Goal: Information Seeking & Learning: Find specific page/section

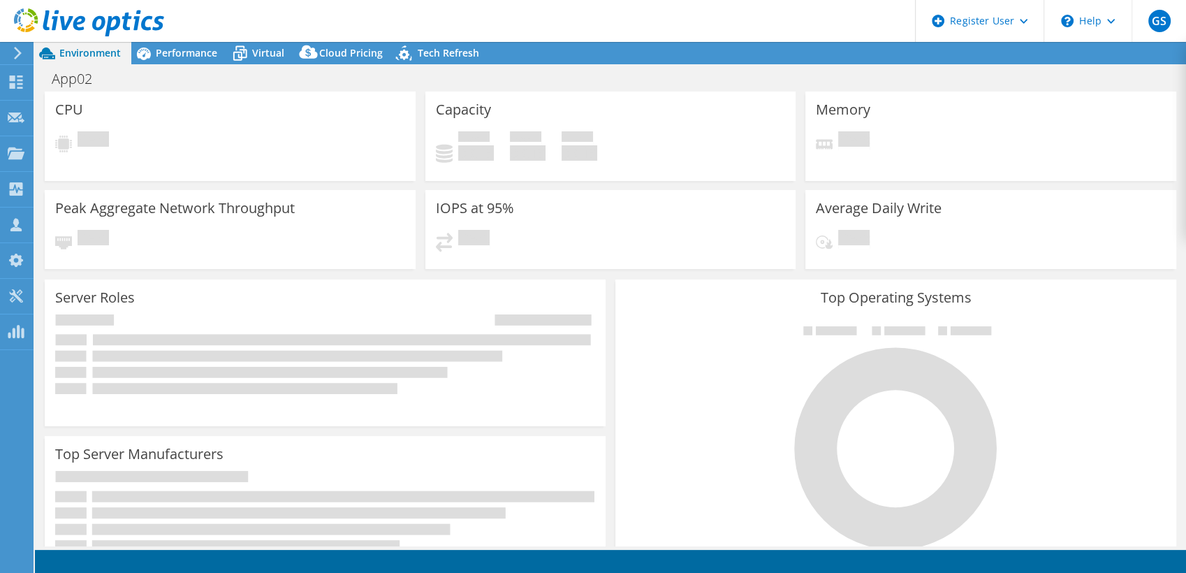
select select "USD"
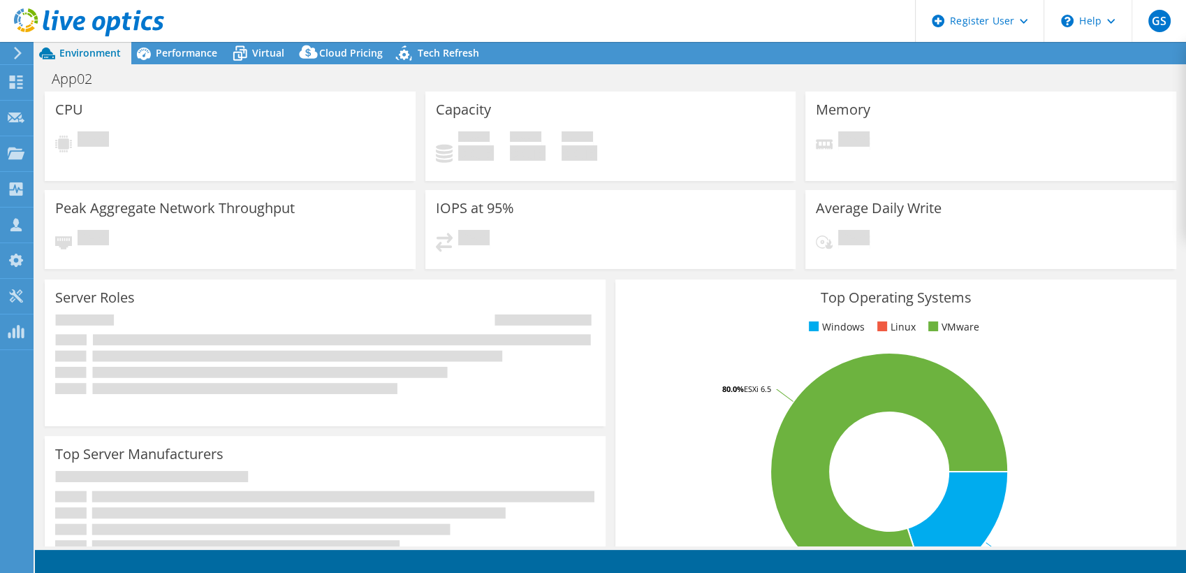
select select "USEast"
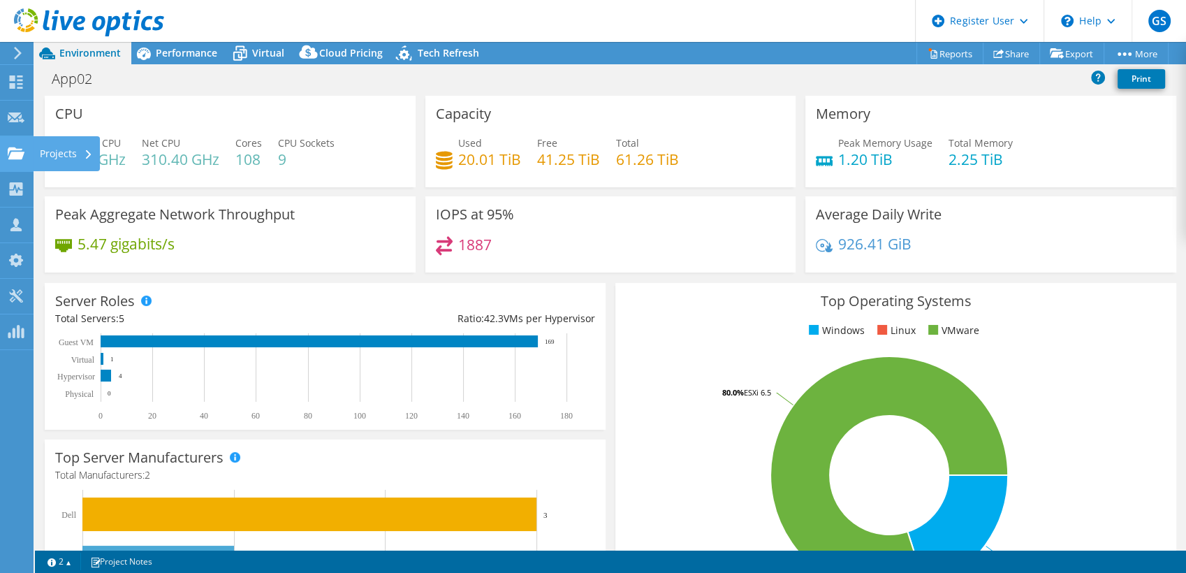
click at [12, 162] on div at bounding box center [16, 154] width 17 height 15
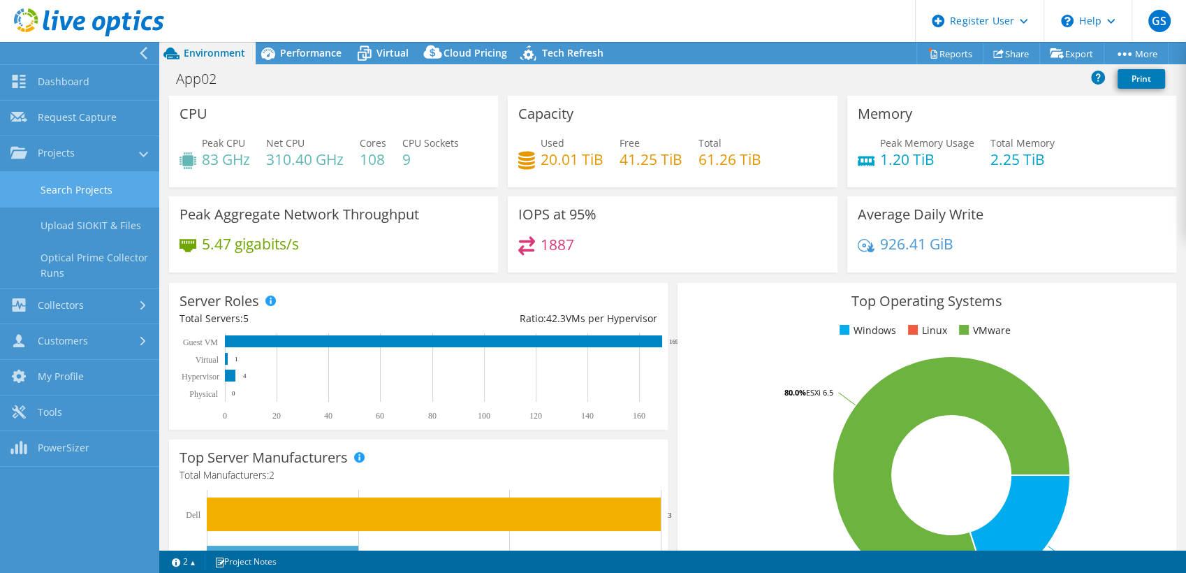
click at [73, 188] on link "Search Projects" at bounding box center [79, 190] width 159 height 36
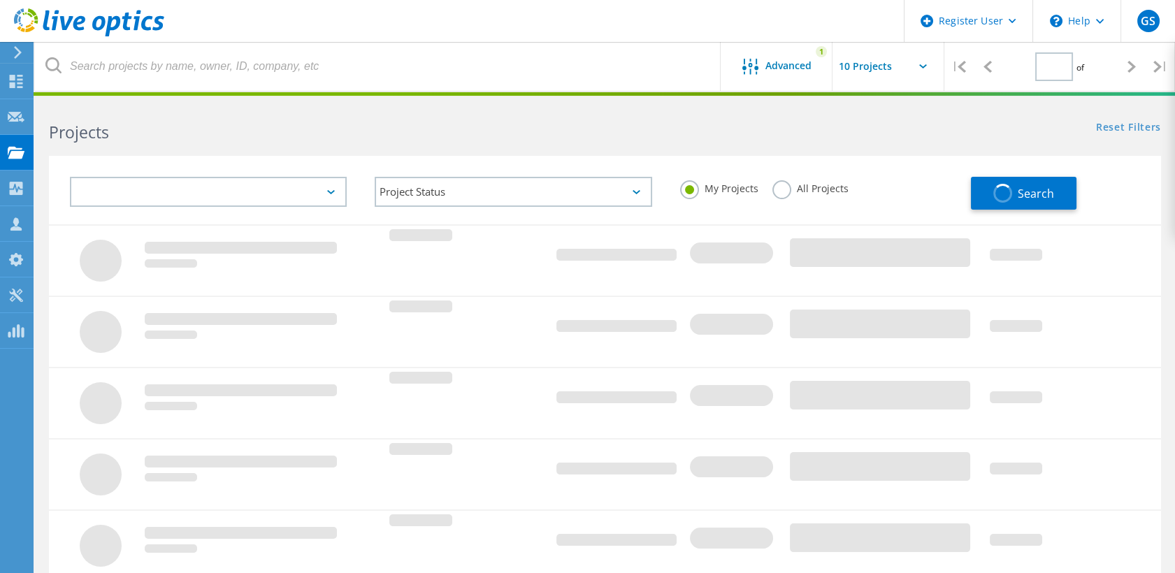
type input "1"
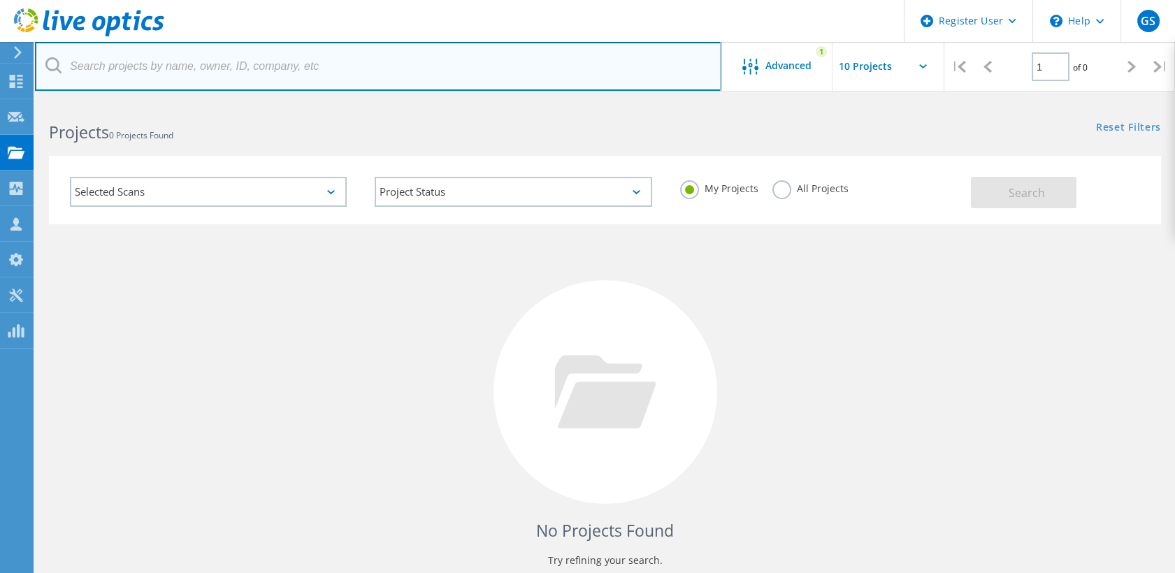
click at [326, 72] on input "text" at bounding box center [378, 66] width 686 height 49
type input "jefferson county"
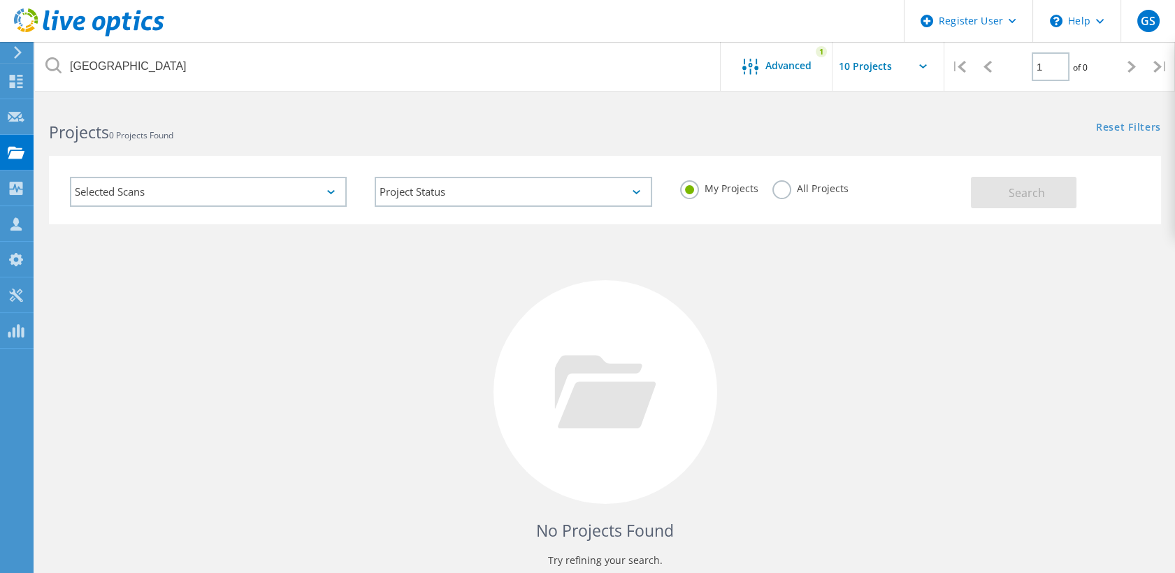
click at [777, 38] on header "Register User \n Help Explore Helpful Articles Contact Support GS Dell User Gar…" at bounding box center [587, 21] width 1175 height 42
click at [768, 57] on div "Advanced 1" at bounding box center [776, 66] width 112 height 49
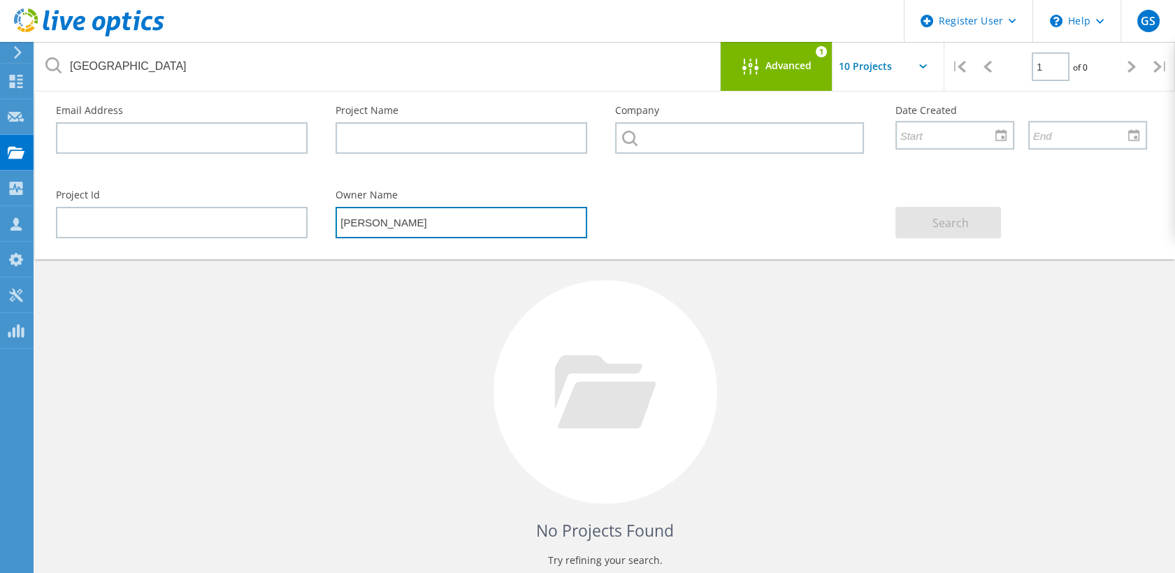
drag, startPoint x: 472, startPoint y: 211, endPoint x: 270, endPoint y: 211, distance: 202.6
click at [270, 211] on div "Project Id Owner Name Bill Morwood Search" at bounding box center [601, 214] width 1119 height 76
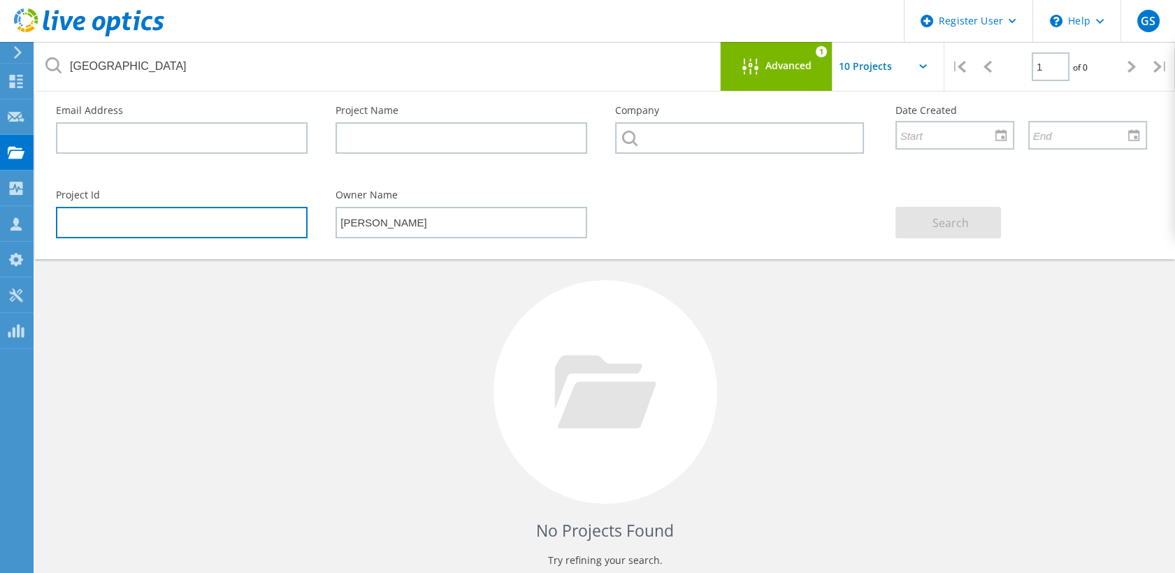
click at [270, 211] on input "text" at bounding box center [182, 222] width 252 height 31
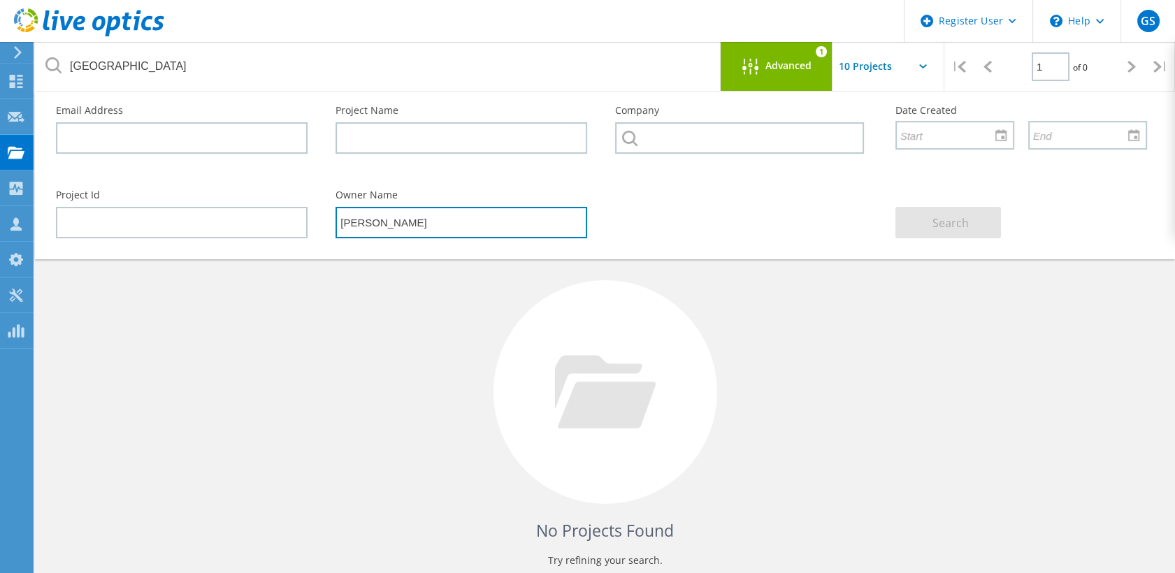
click at [387, 211] on input "Bill Morwood" at bounding box center [461, 222] width 252 height 31
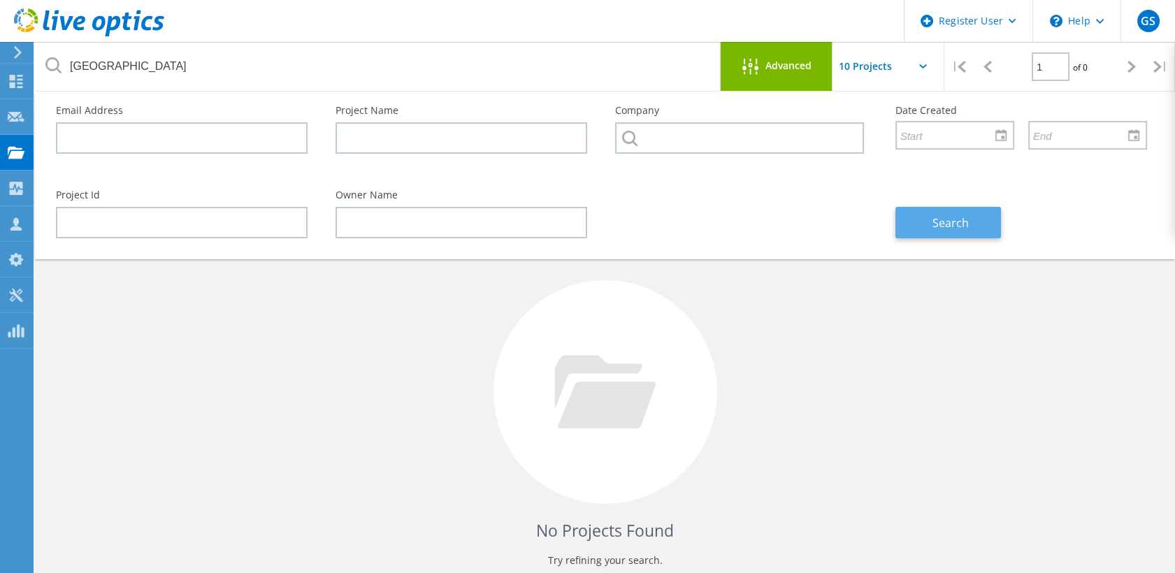
click at [928, 220] on button "Search" at bounding box center [948, 222] width 106 height 31
click at [604, 305] on div at bounding box center [605, 392] width 224 height 224
click at [799, 65] on span "Advanced" at bounding box center [788, 66] width 46 height 10
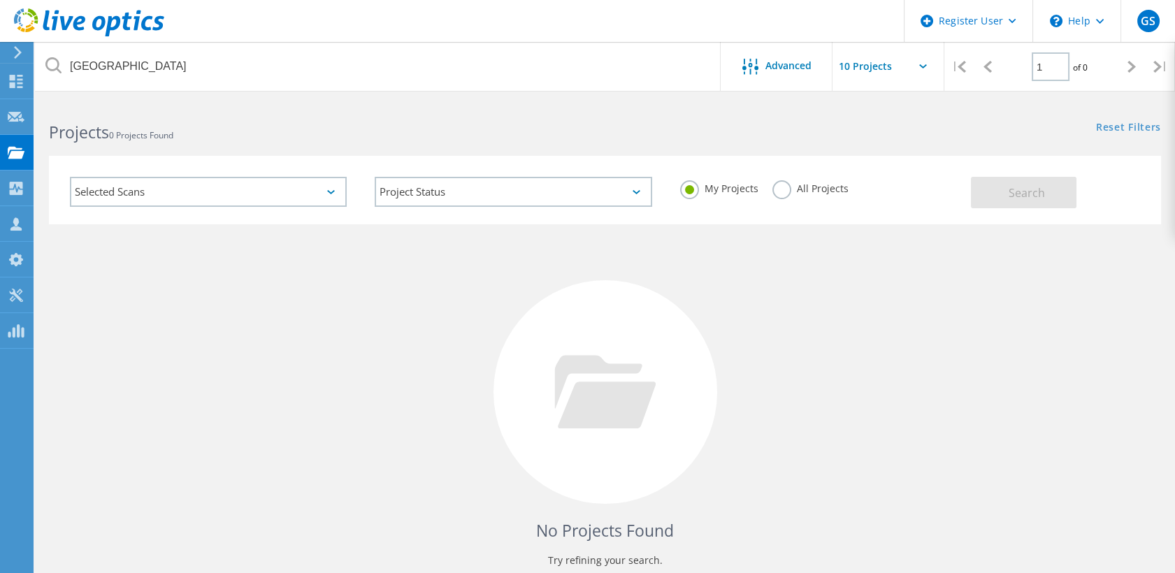
click at [780, 182] on label "All Projects" at bounding box center [810, 186] width 76 height 13
click at [0, 0] on input "All Projects" at bounding box center [0, 0] width 0 height 0
click at [1006, 191] on button "Search" at bounding box center [1024, 192] width 106 height 31
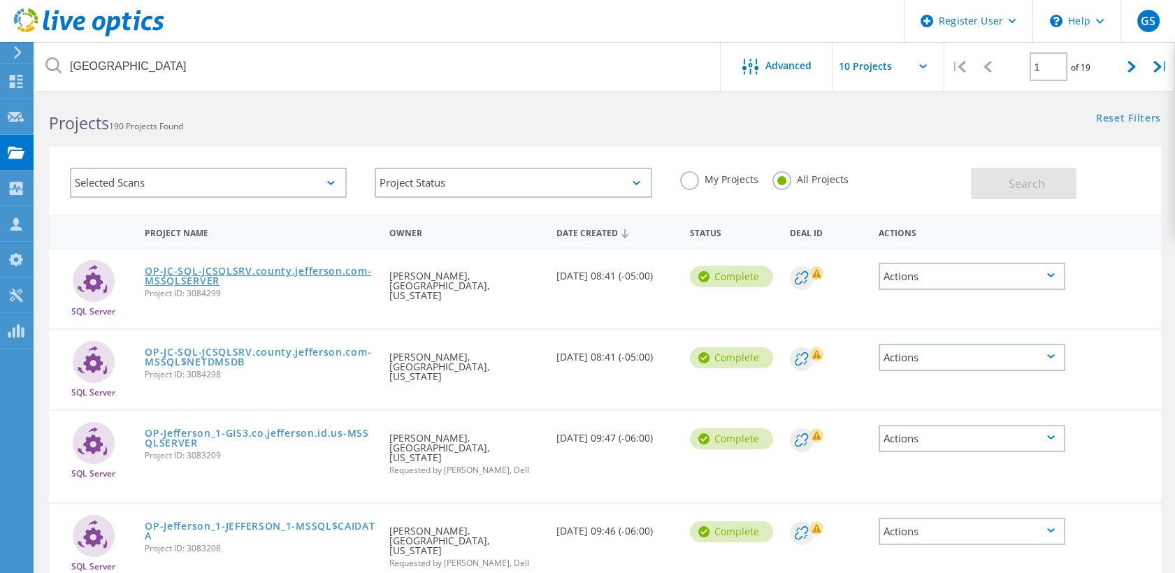
scroll to position [67, 0]
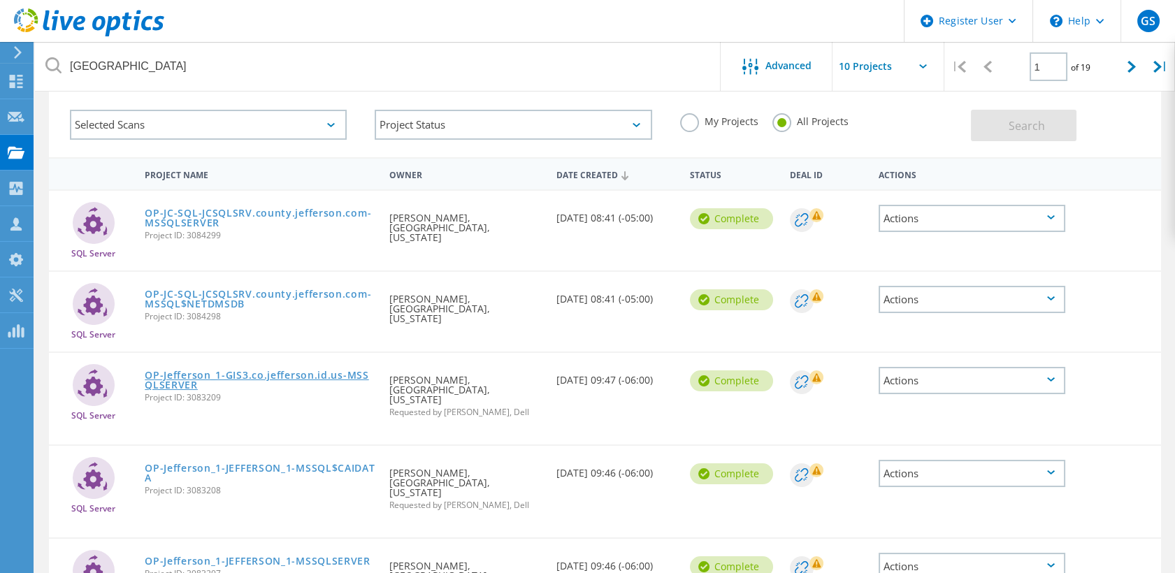
click at [253, 370] on link "OP-Jefferson_1-GIS3.co.jefferson.id.us-MSSQLSERVER" at bounding box center [260, 380] width 231 height 20
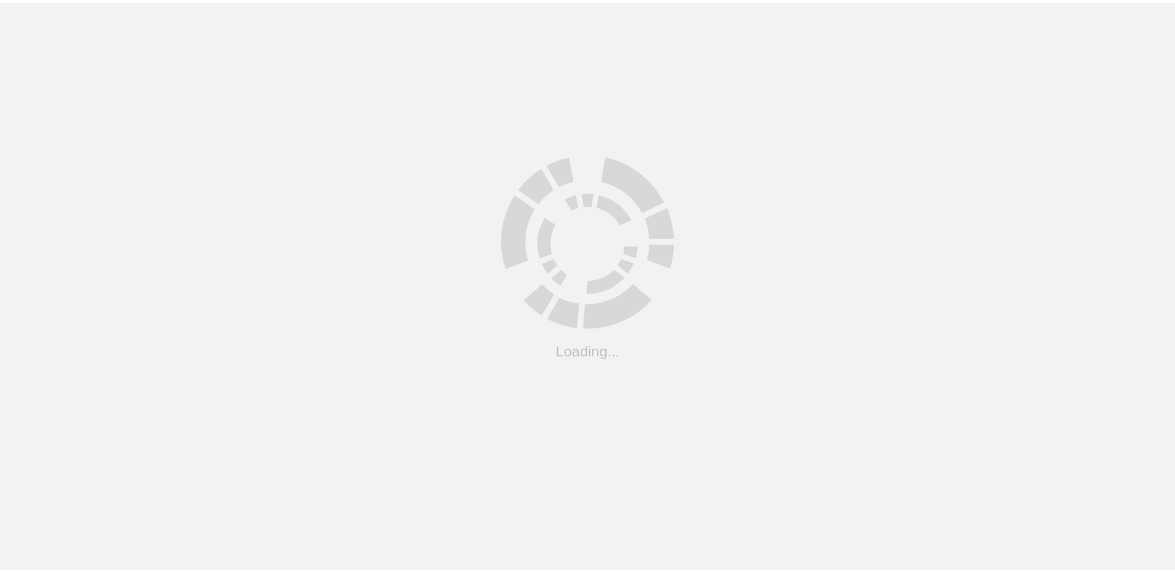
scroll to position [67, 0]
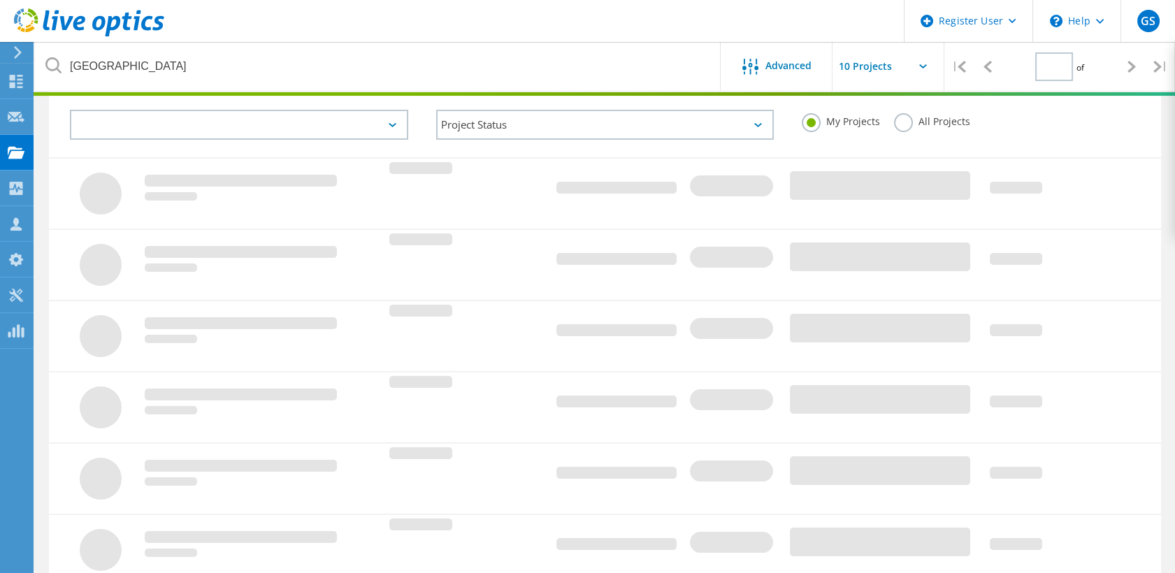
type input "1"
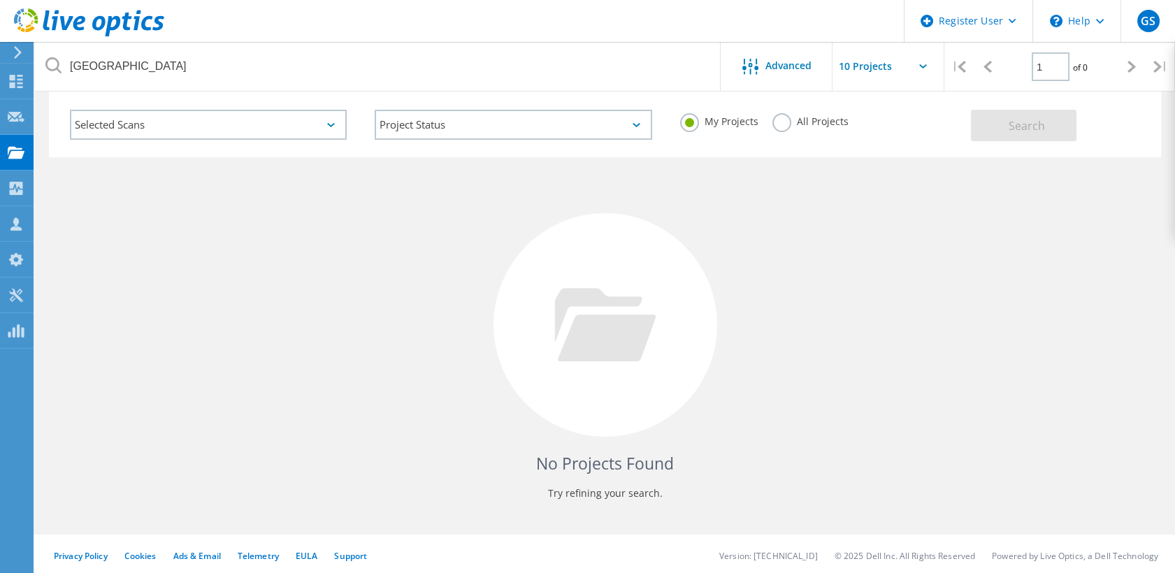
click at [818, 108] on div "My Projects All Projects" at bounding box center [818, 122] width 305 height 52
click at [795, 131] on div "All Projects" at bounding box center [810, 123] width 76 height 20
click at [772, 117] on label "All Projects" at bounding box center [810, 119] width 76 height 13
click at [0, 0] on input "All Projects" at bounding box center [0, 0] width 0 height 0
click at [1048, 132] on button "Search" at bounding box center [1024, 125] width 106 height 31
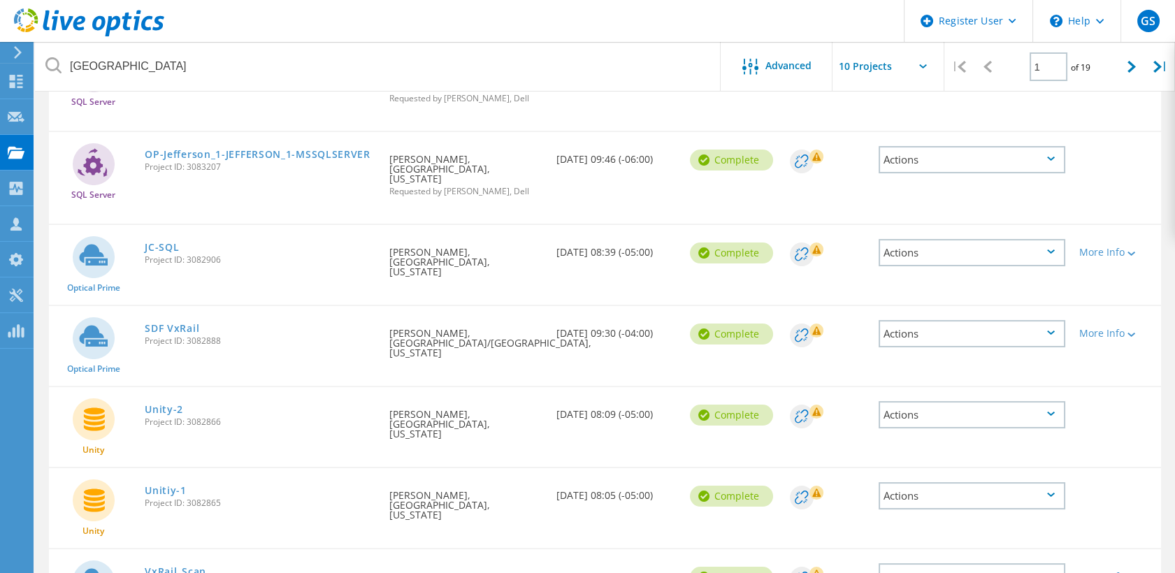
scroll to position [504, 0]
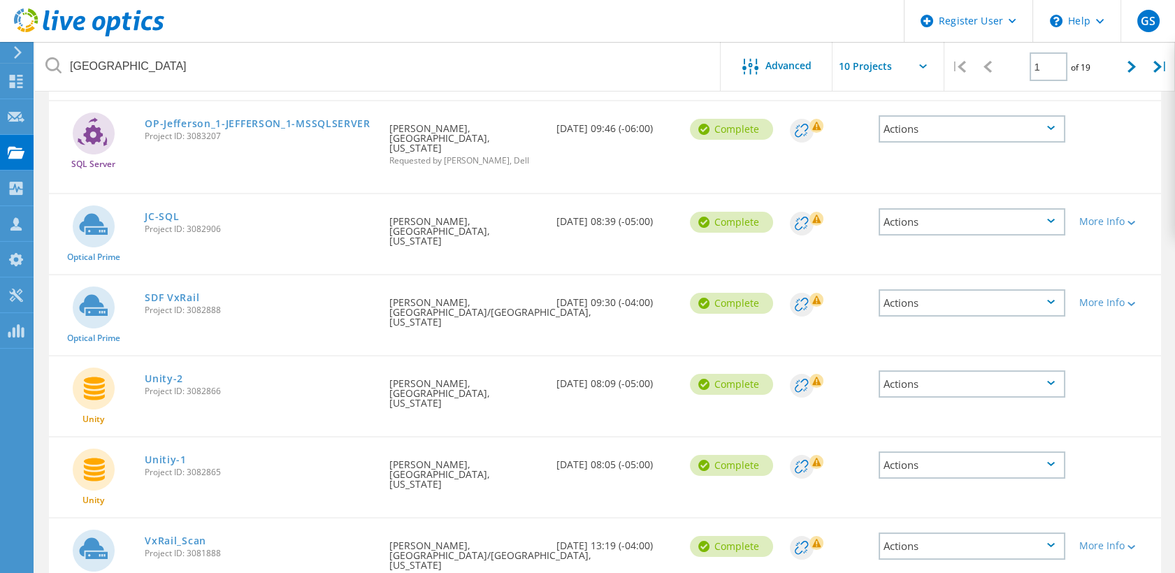
click at [352, 518] on div "VxRail_Scan Project ID: 3081888" at bounding box center [260, 544] width 245 height 53
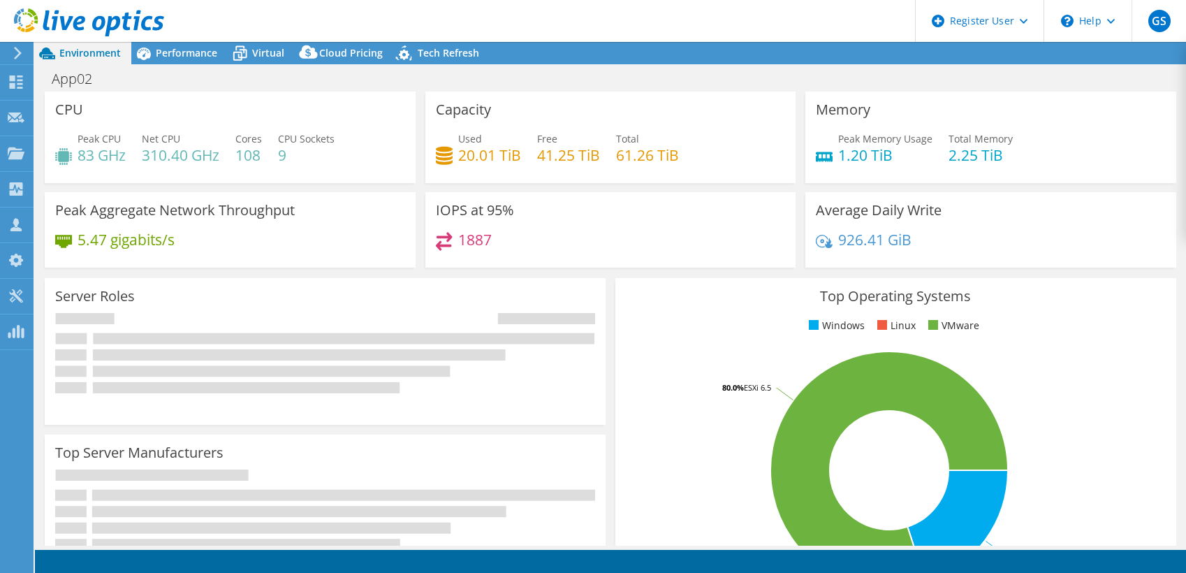
select select "USEast"
select select "USD"
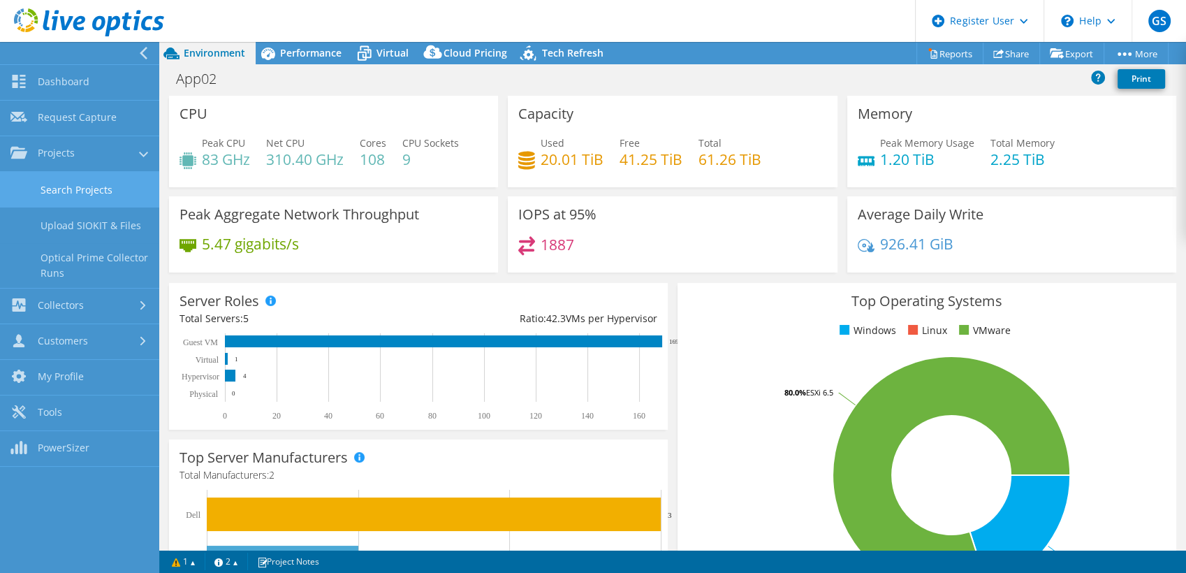
click at [93, 189] on link "Search Projects" at bounding box center [79, 190] width 159 height 36
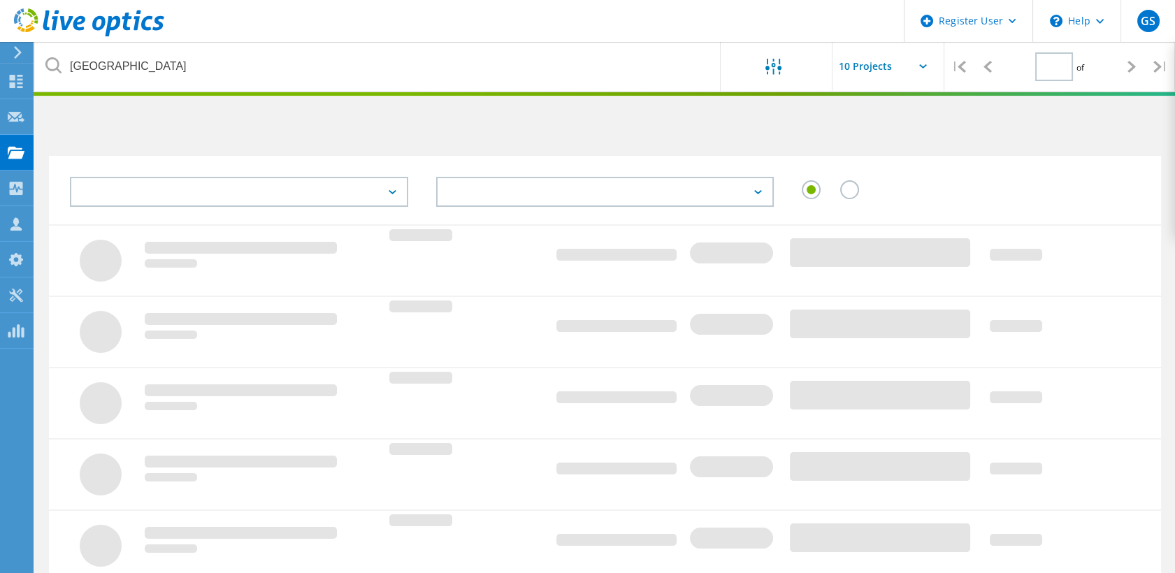
type input "1"
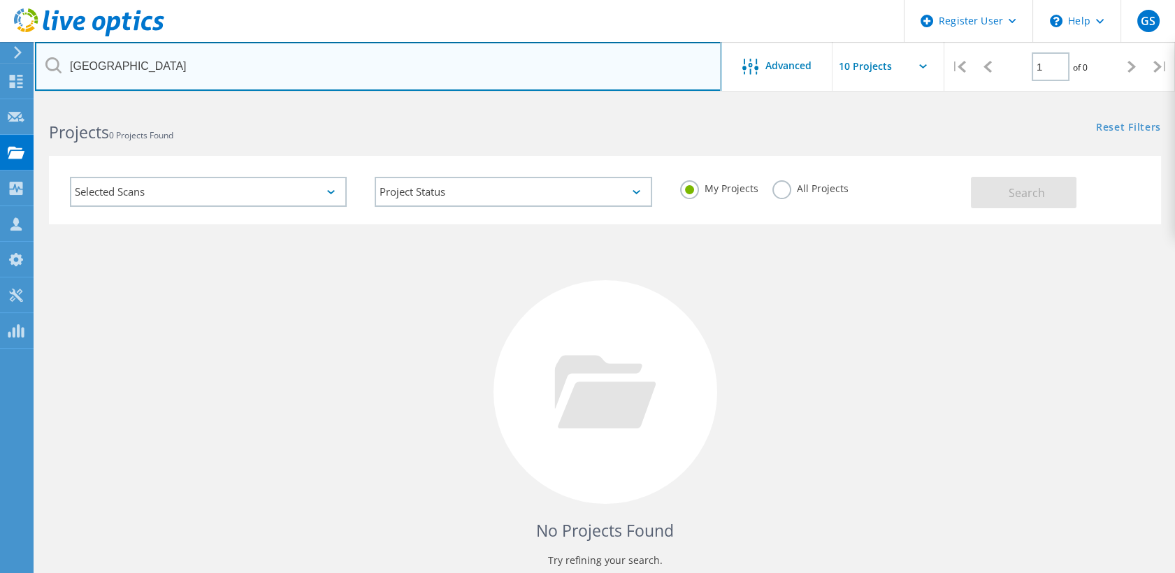
click at [210, 57] on input "[GEOGRAPHIC_DATA]" at bounding box center [378, 66] width 686 height 49
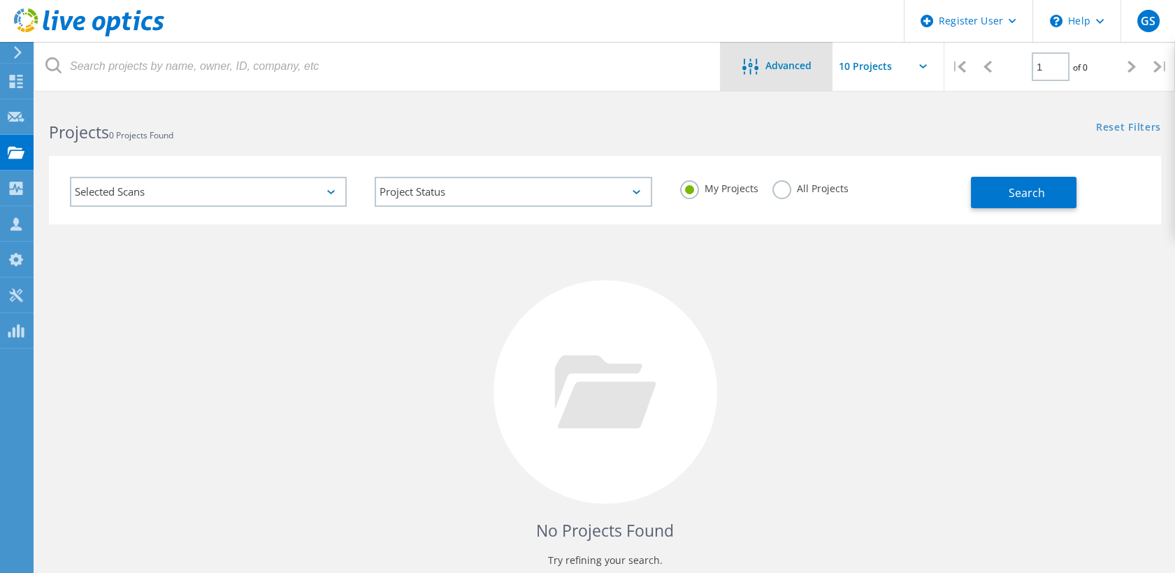
click at [778, 77] on div "Advanced" at bounding box center [776, 66] width 112 height 49
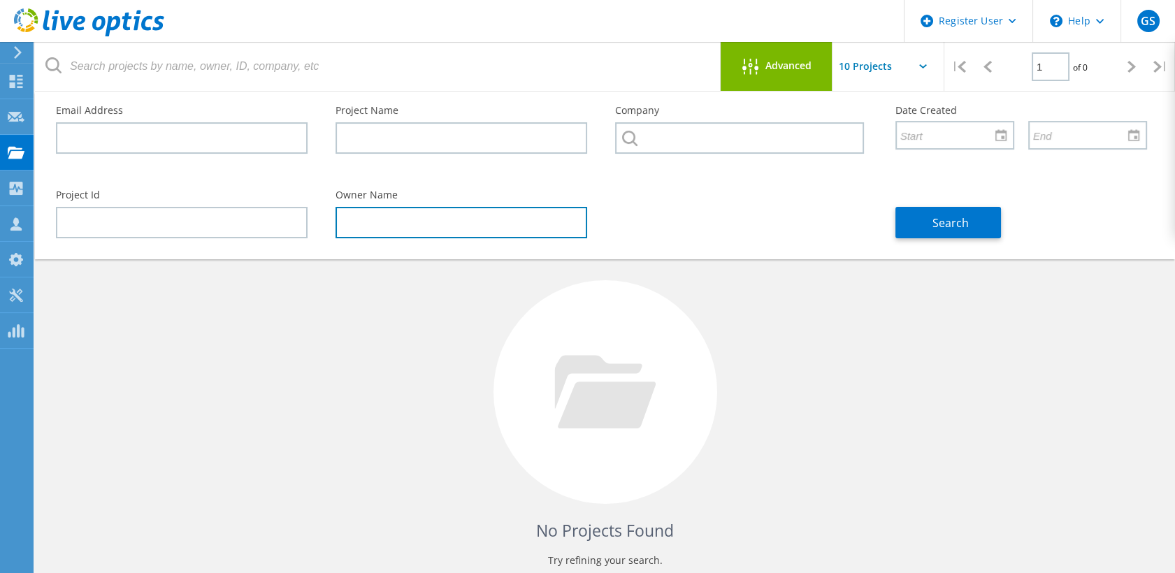
click at [387, 208] on input "text" at bounding box center [461, 222] width 252 height 31
type input "Will Kelley"
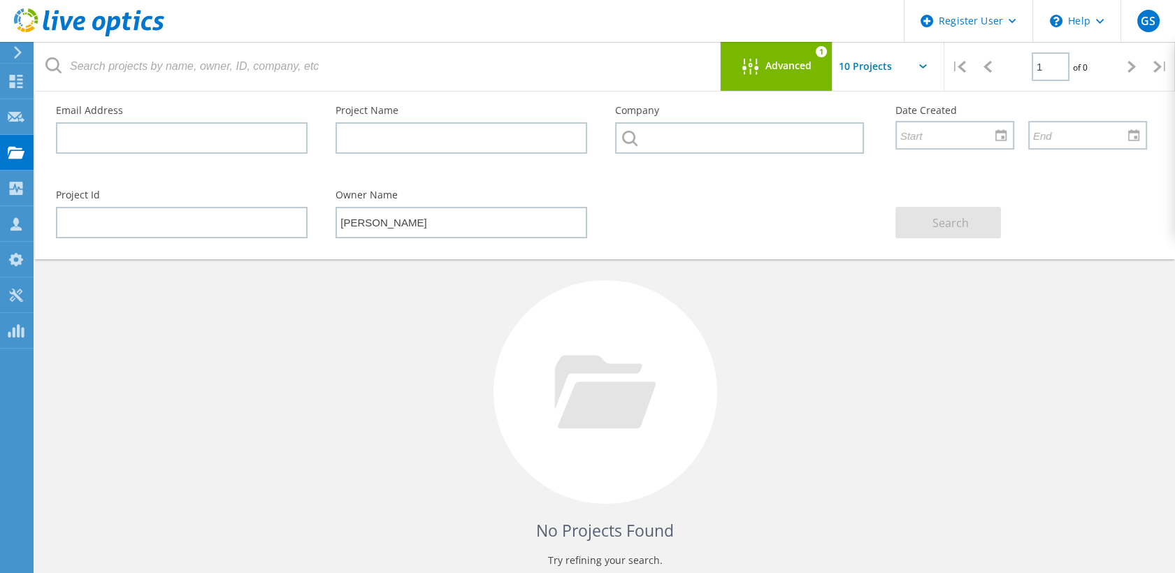
click at [861, 300] on div "No Projects Found Try refining your search." at bounding box center [605, 404] width 1112 height 361
click at [794, 87] on div "Advanced 1" at bounding box center [776, 66] width 112 height 49
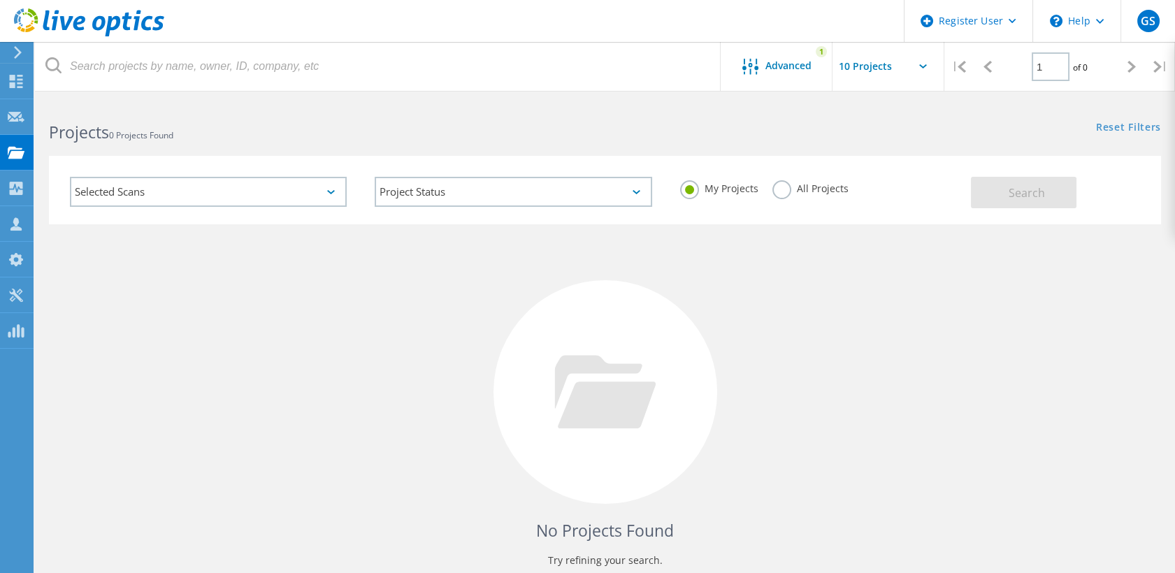
click at [777, 187] on label "All Projects" at bounding box center [810, 186] width 76 height 13
click at [0, 0] on input "All Projects" at bounding box center [0, 0] width 0 height 0
click at [1022, 194] on span "Search" at bounding box center [1026, 192] width 36 height 15
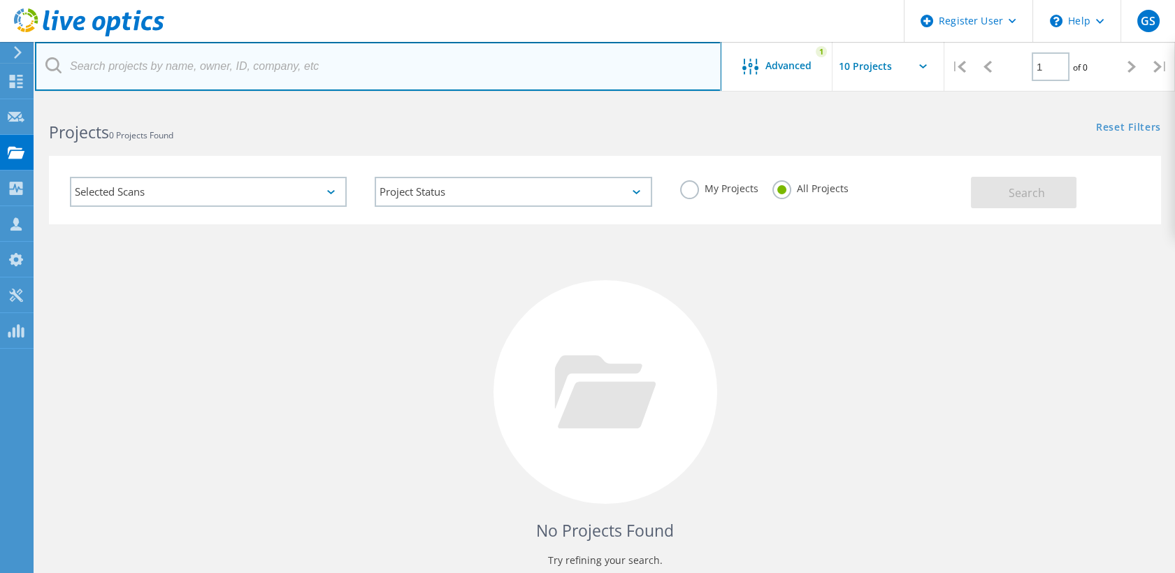
click at [293, 73] on input "text" at bounding box center [378, 66] width 686 height 49
type input "Al Serra"
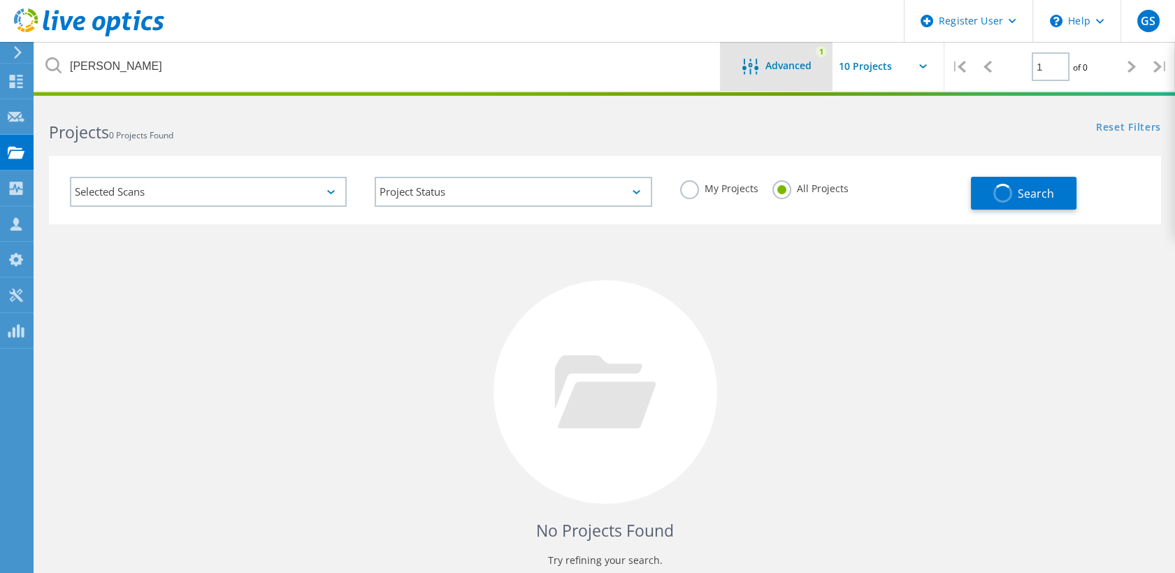
click at [775, 64] on span "Advanced" at bounding box center [788, 66] width 46 height 10
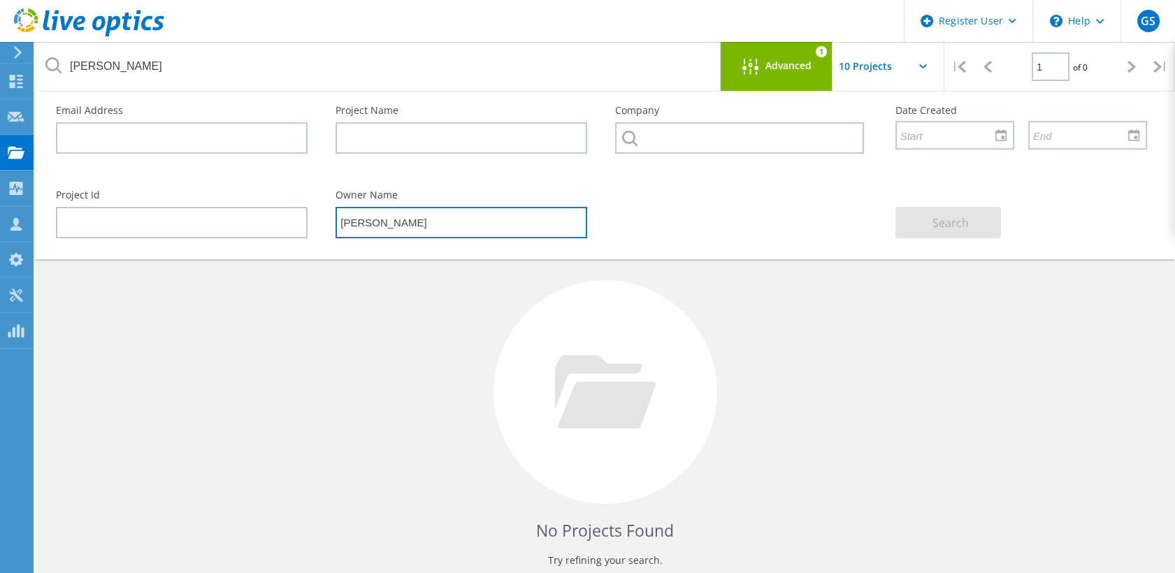
click at [479, 232] on input "Will Kelley" at bounding box center [461, 222] width 252 height 31
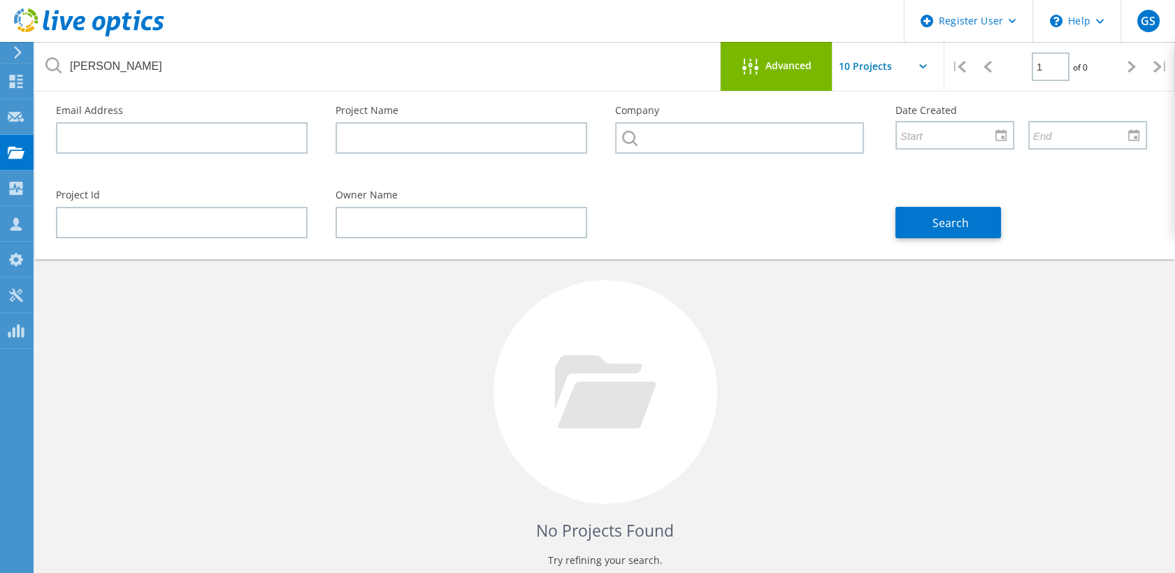
click at [773, 61] on span "Advanced" at bounding box center [788, 66] width 46 height 10
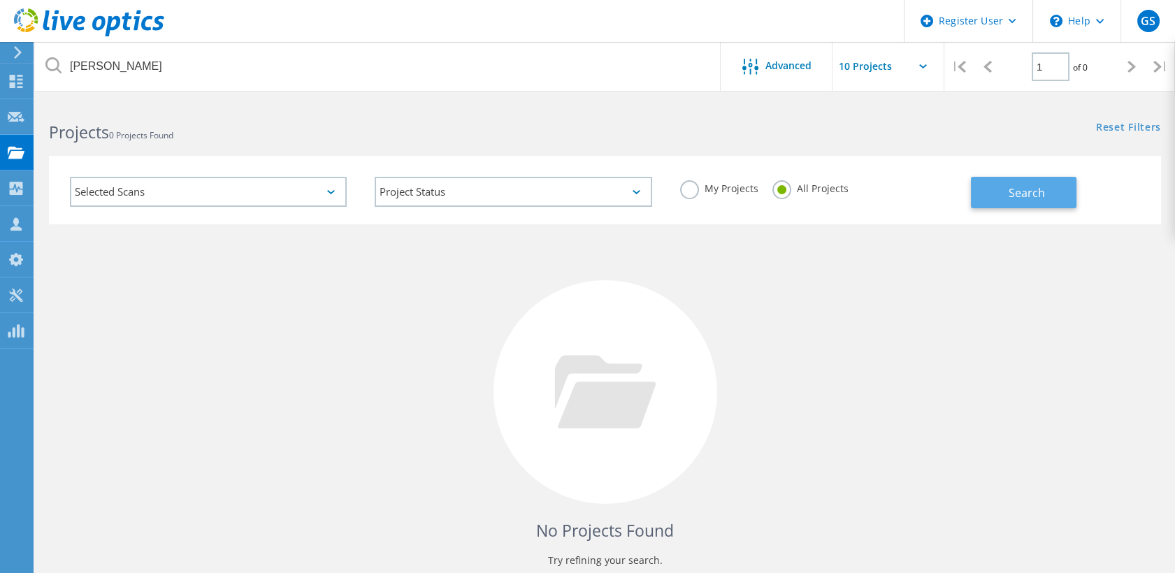
click at [983, 177] on button "Search" at bounding box center [1024, 192] width 106 height 31
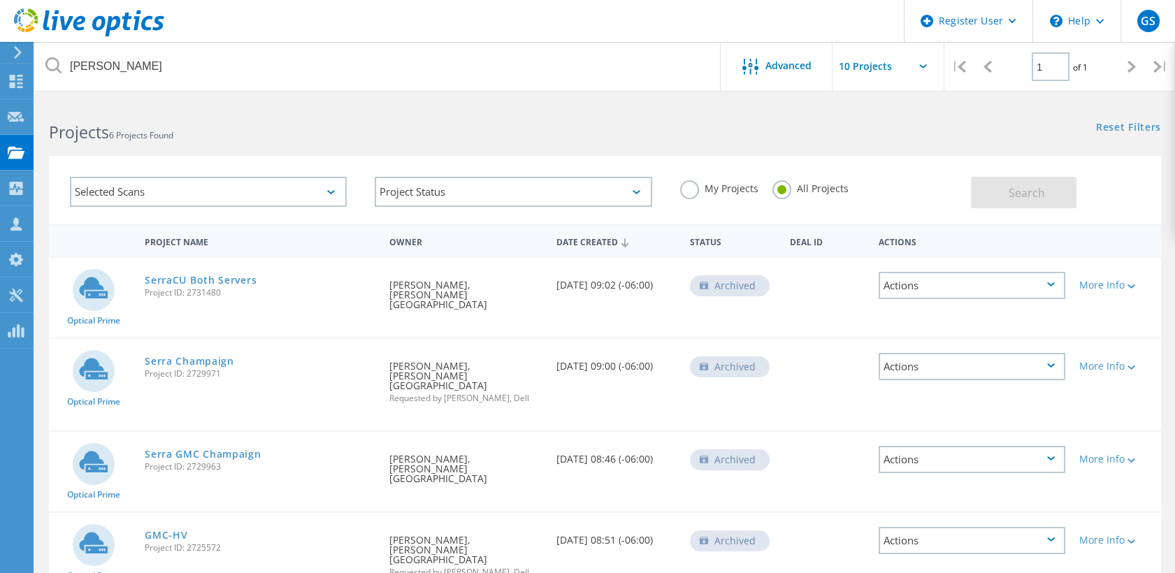
scroll to position [219, 0]
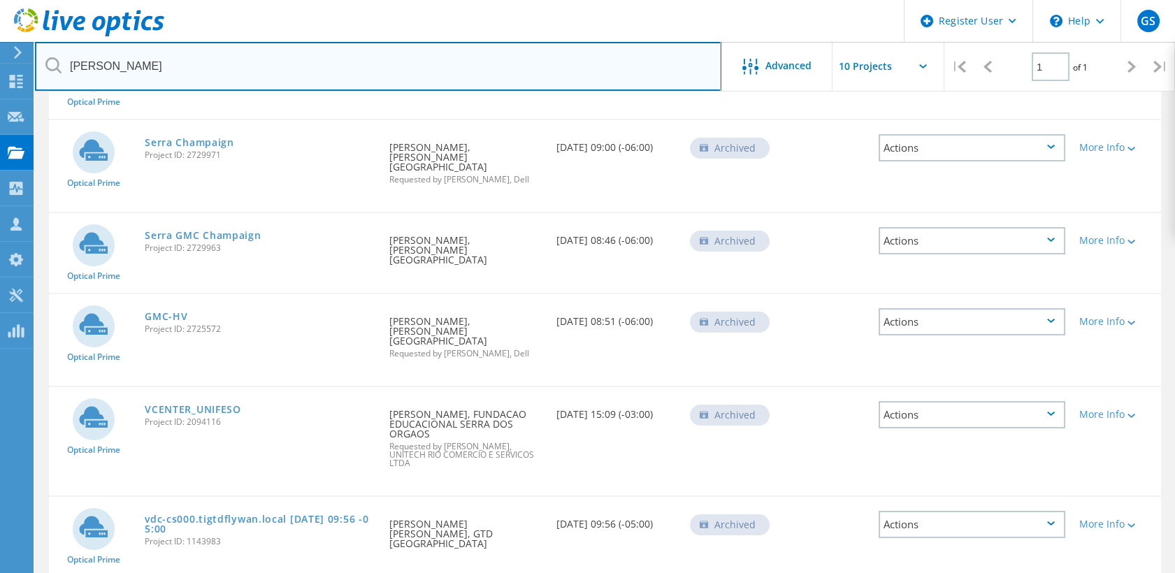
click at [189, 75] on input "Al Serra" at bounding box center [378, 66] width 686 height 49
type input "alserra"
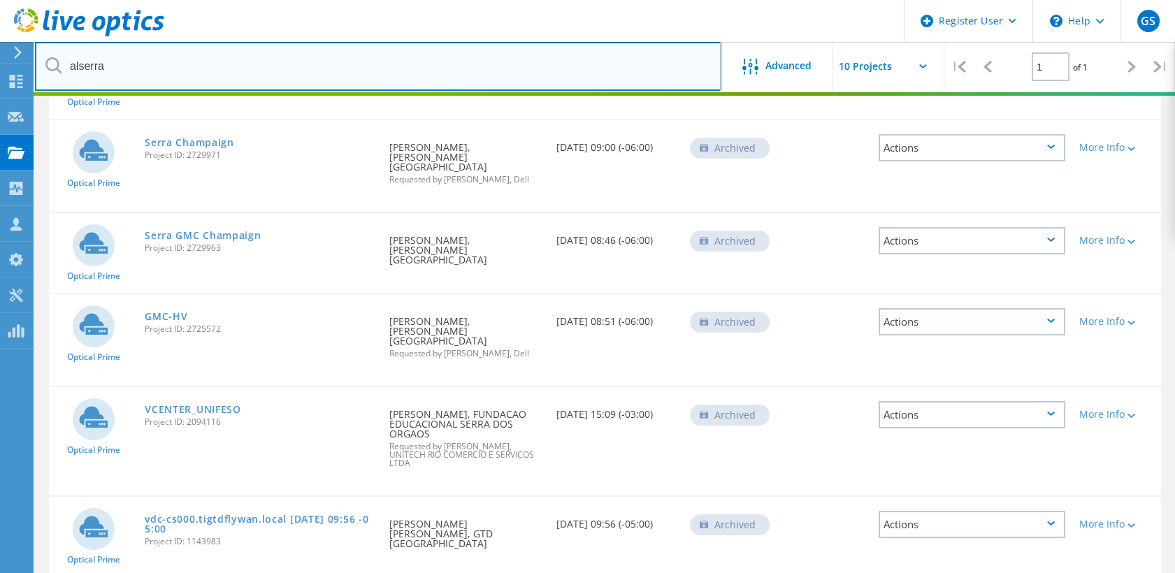
scroll to position [0, 0]
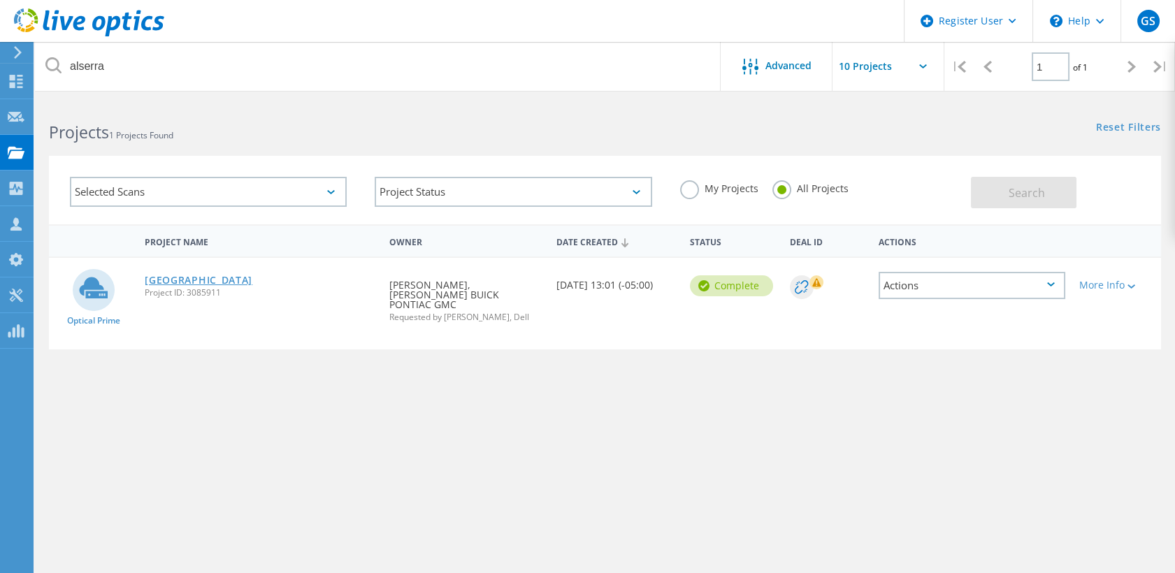
click at [183, 278] on link "[GEOGRAPHIC_DATA]" at bounding box center [199, 280] width 108 height 10
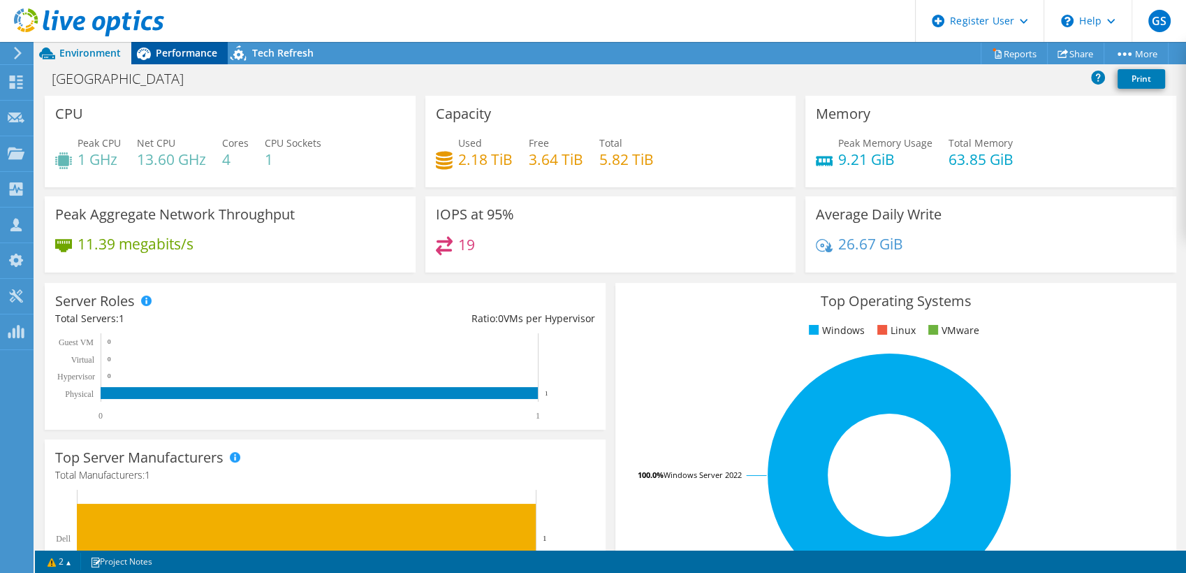
click at [181, 50] on span "Performance" at bounding box center [186, 52] width 61 height 13
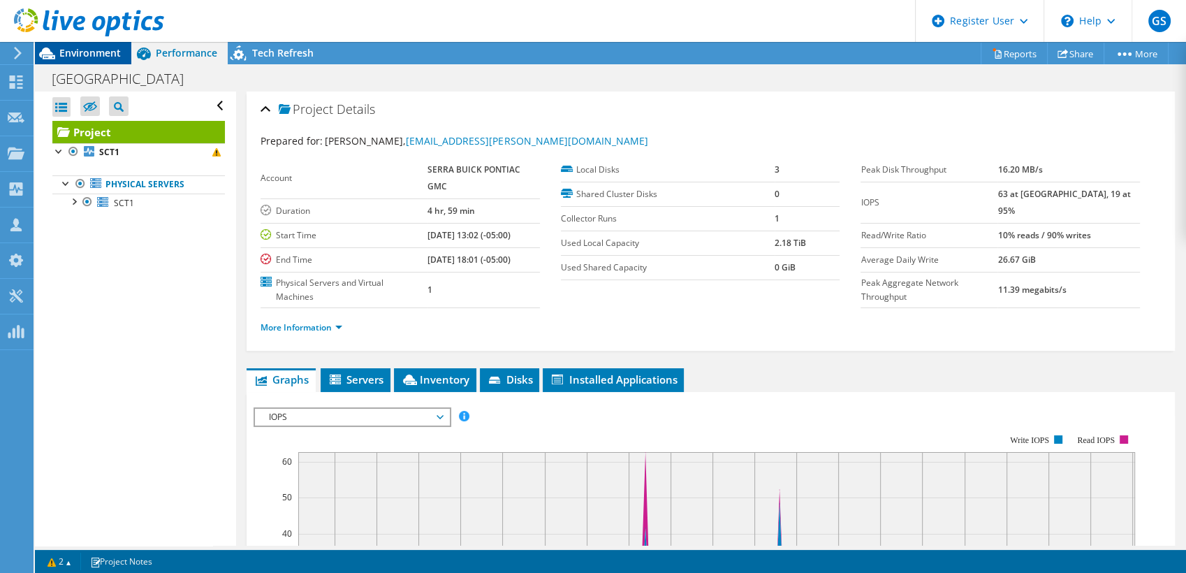
click at [95, 51] on span "Environment" at bounding box center [89, 52] width 61 height 13
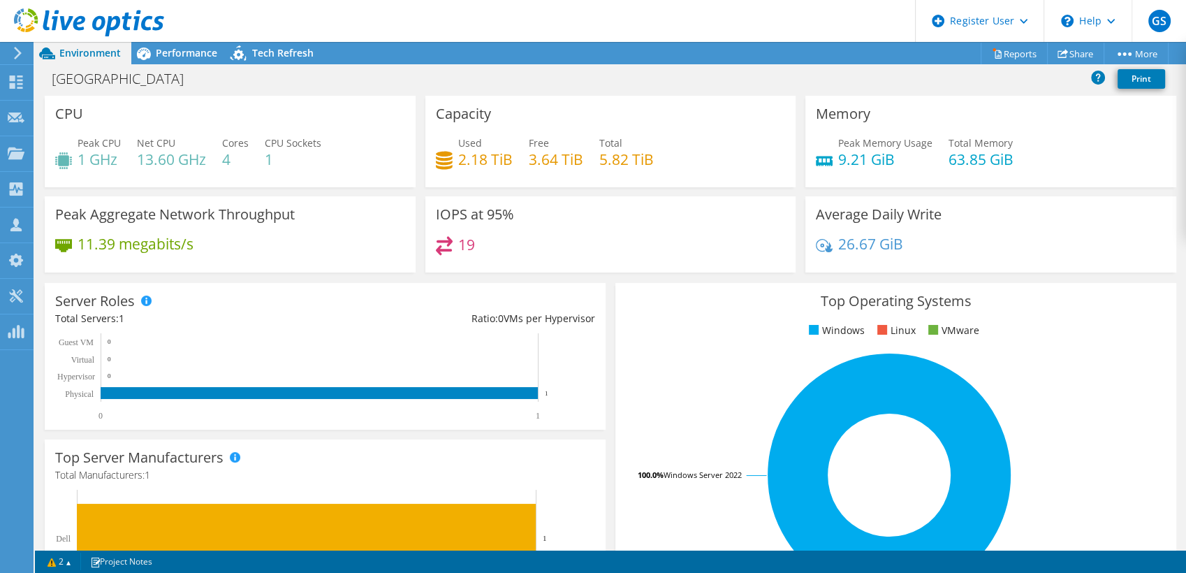
click at [595, 499] on div "Top Server Manufacturers Manufacturers are shown for physical servers and hyper…" at bounding box center [325, 529] width 561 height 178
click at [178, 57] on span "Performance" at bounding box center [186, 52] width 61 height 13
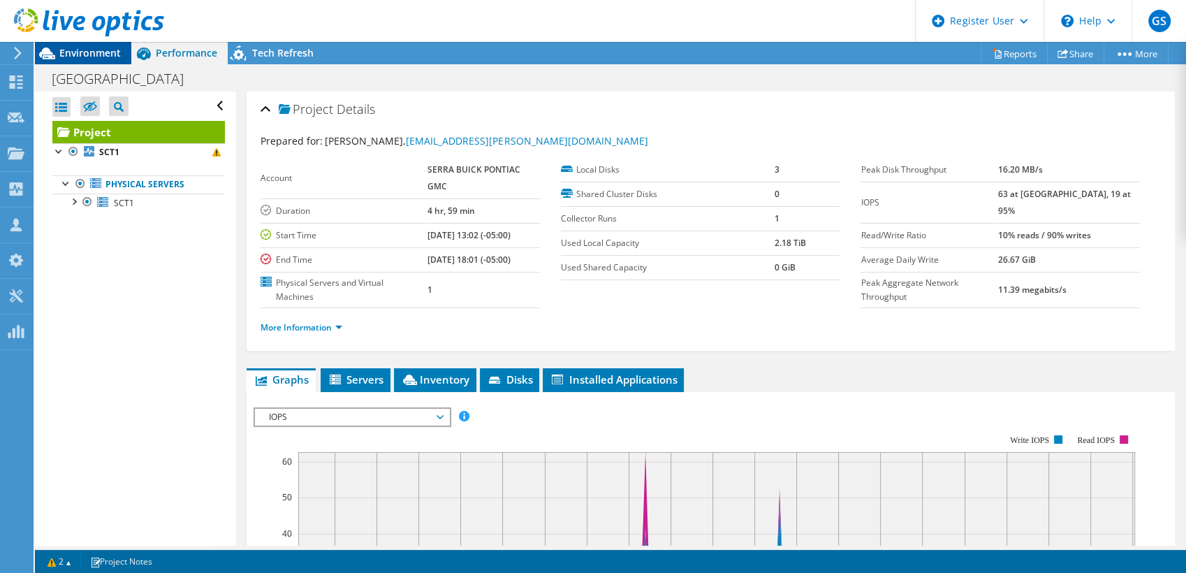
click at [104, 48] on span "Environment" at bounding box center [89, 52] width 61 height 13
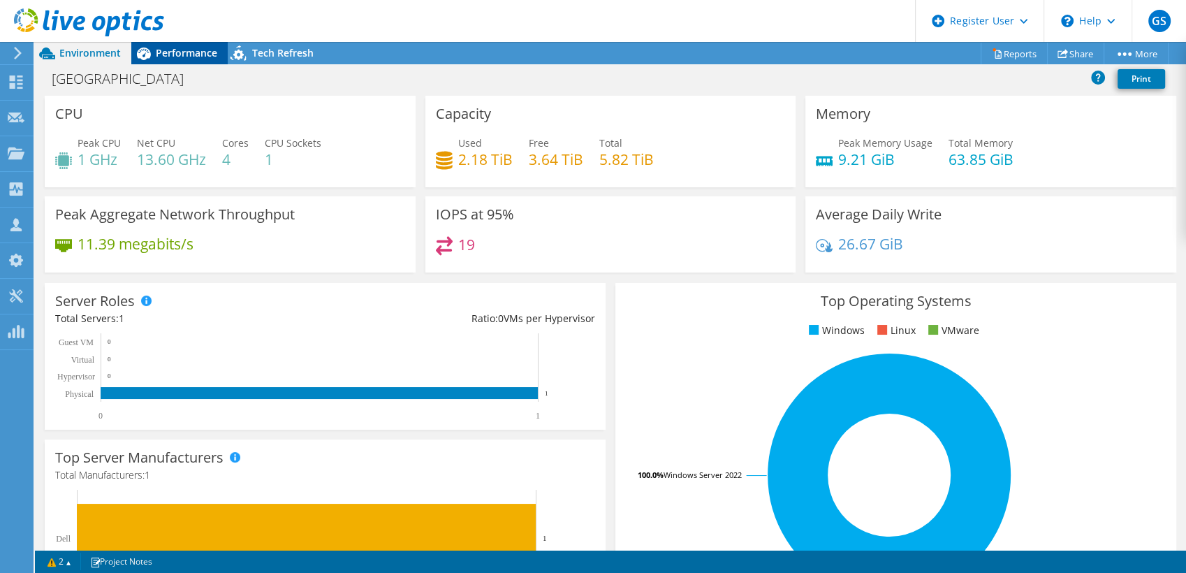
click at [169, 60] on div "Performance" at bounding box center [179, 53] width 96 height 22
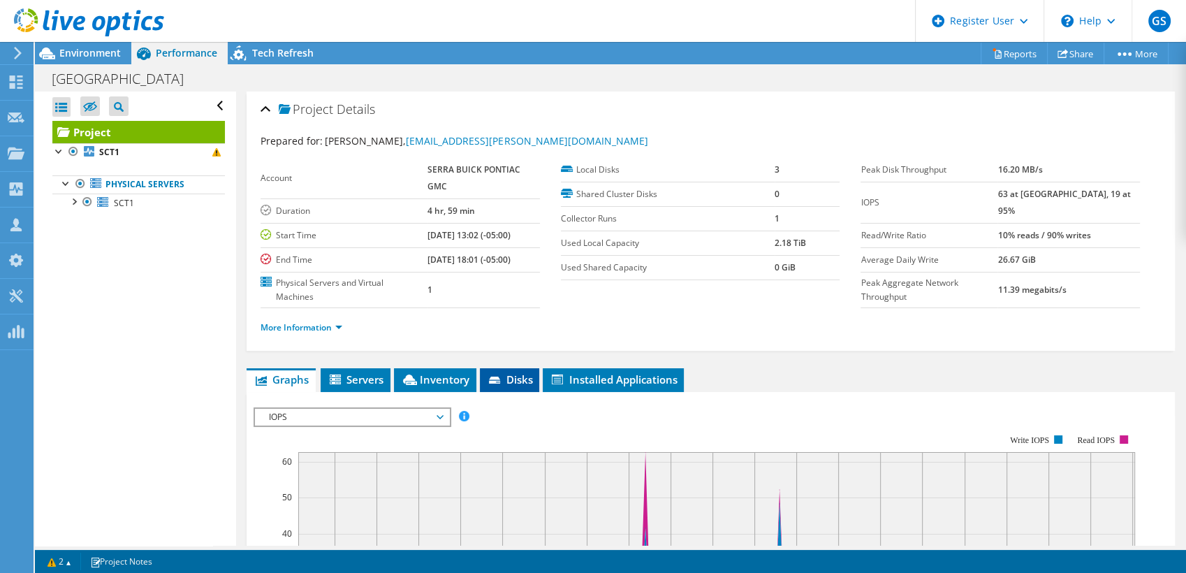
click at [499, 377] on icon at bounding box center [494, 380] width 11 height 7
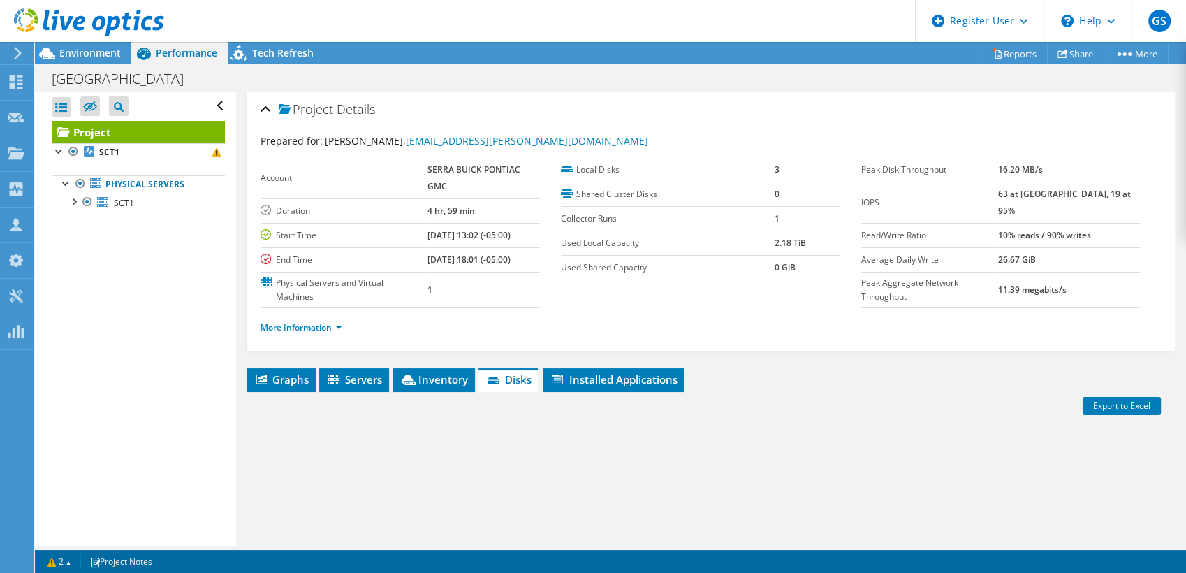
scroll to position [195, 0]
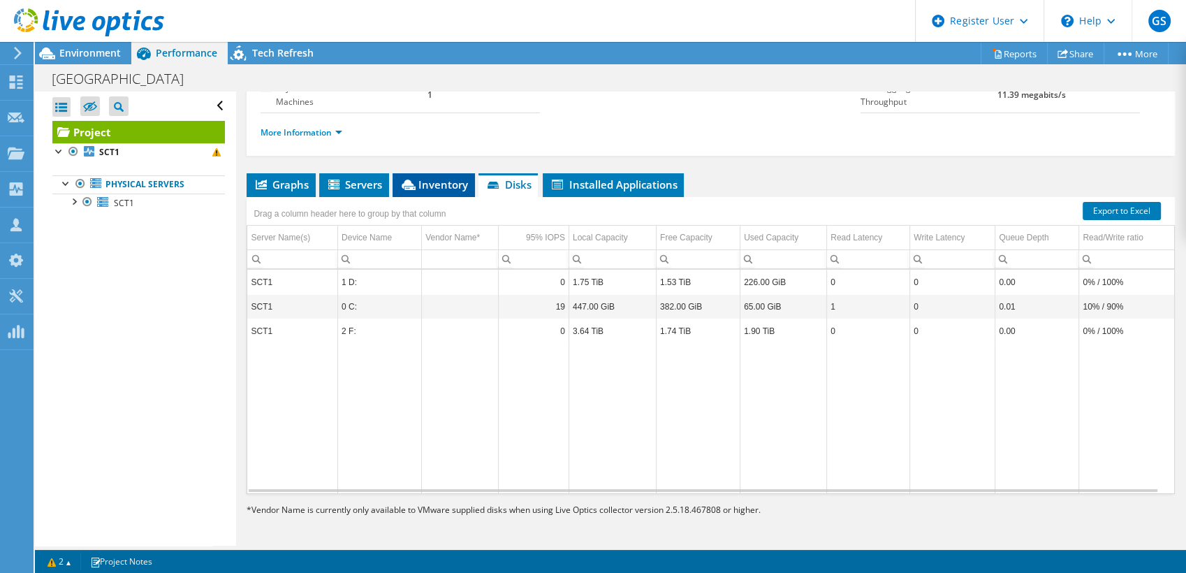
click at [423, 189] on span "Inventory" at bounding box center [434, 184] width 68 height 14
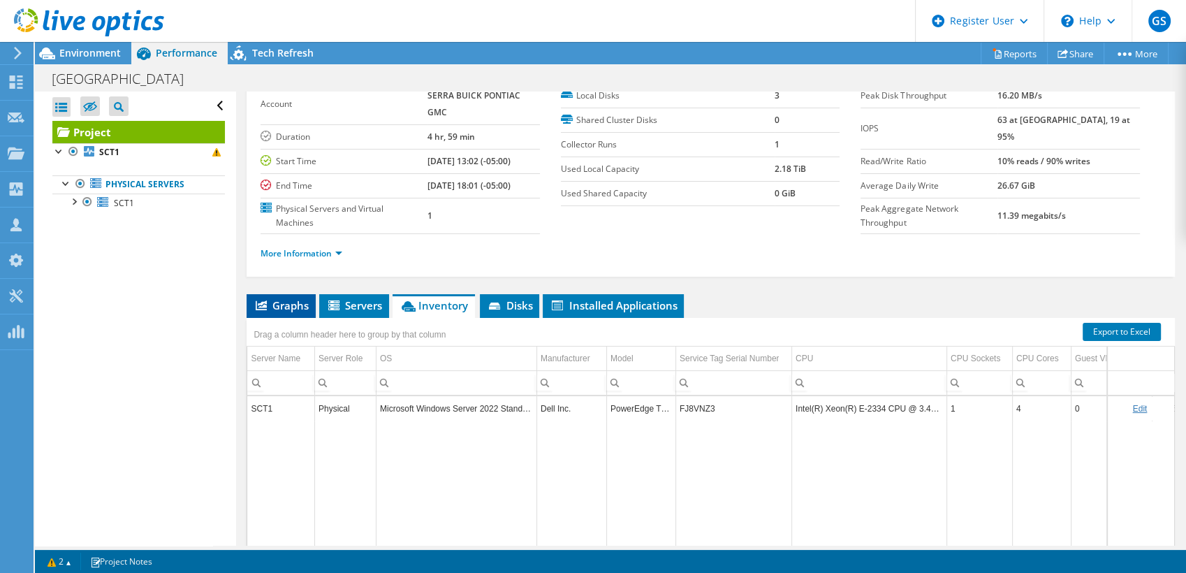
scroll to position [0, 0]
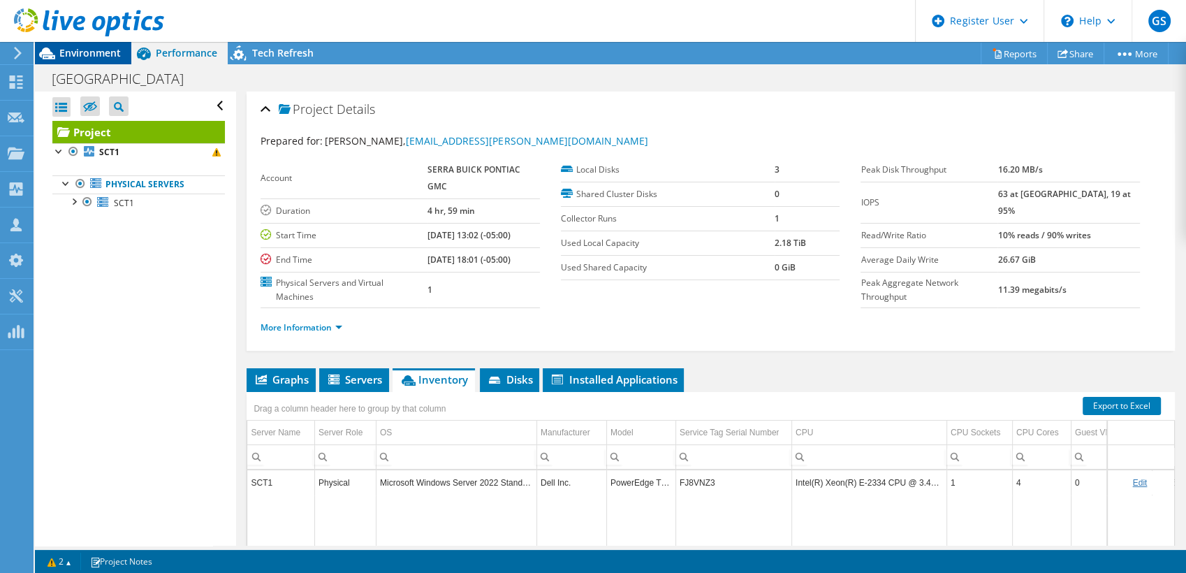
click at [70, 51] on span "Environment" at bounding box center [89, 52] width 61 height 13
